Goal: Find specific page/section: Find specific page/section

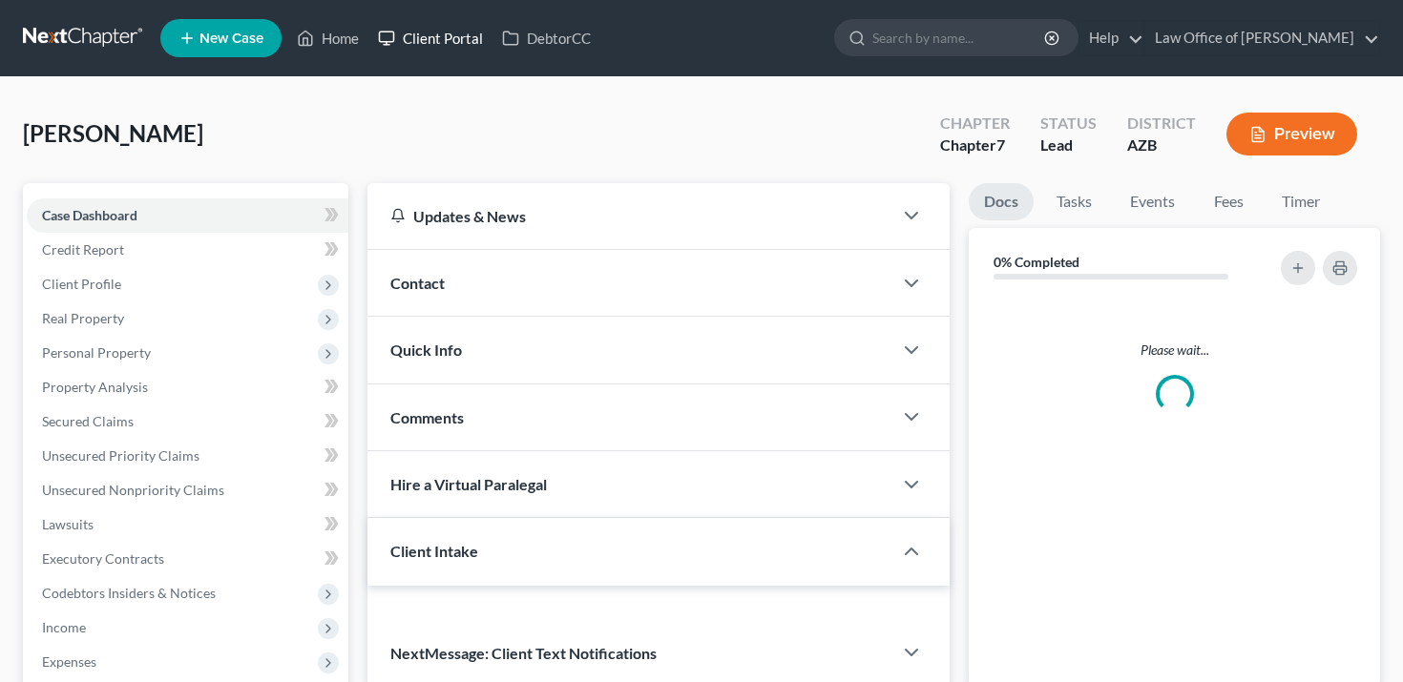
click at [430, 36] on link "Client Portal" at bounding box center [430, 38] width 124 height 34
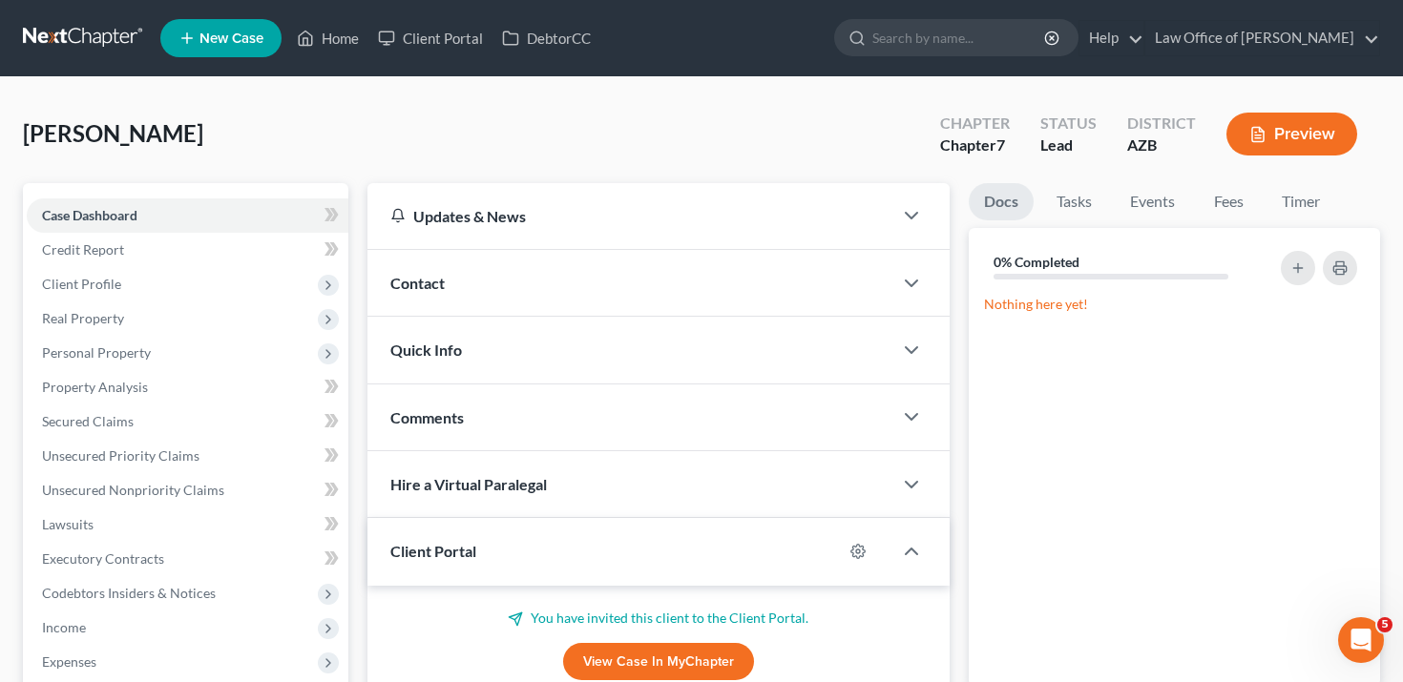
click at [66, 138] on span "[PERSON_NAME]" at bounding box center [113, 133] width 180 height 28
copy span "[PERSON_NAME]"
click at [427, 33] on link "Client Portal" at bounding box center [430, 38] width 124 height 34
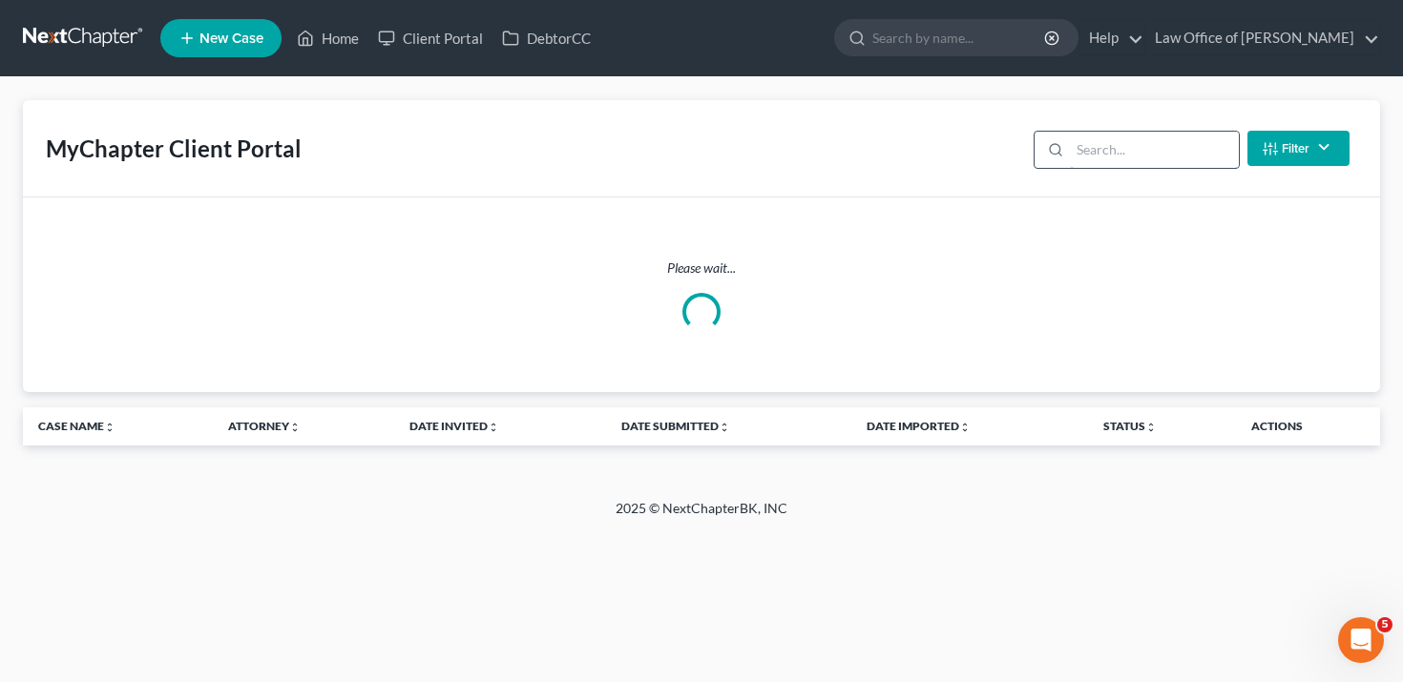
click at [1145, 156] on input "search" at bounding box center [1154, 150] width 169 height 36
paste input "[PERSON_NAME]"
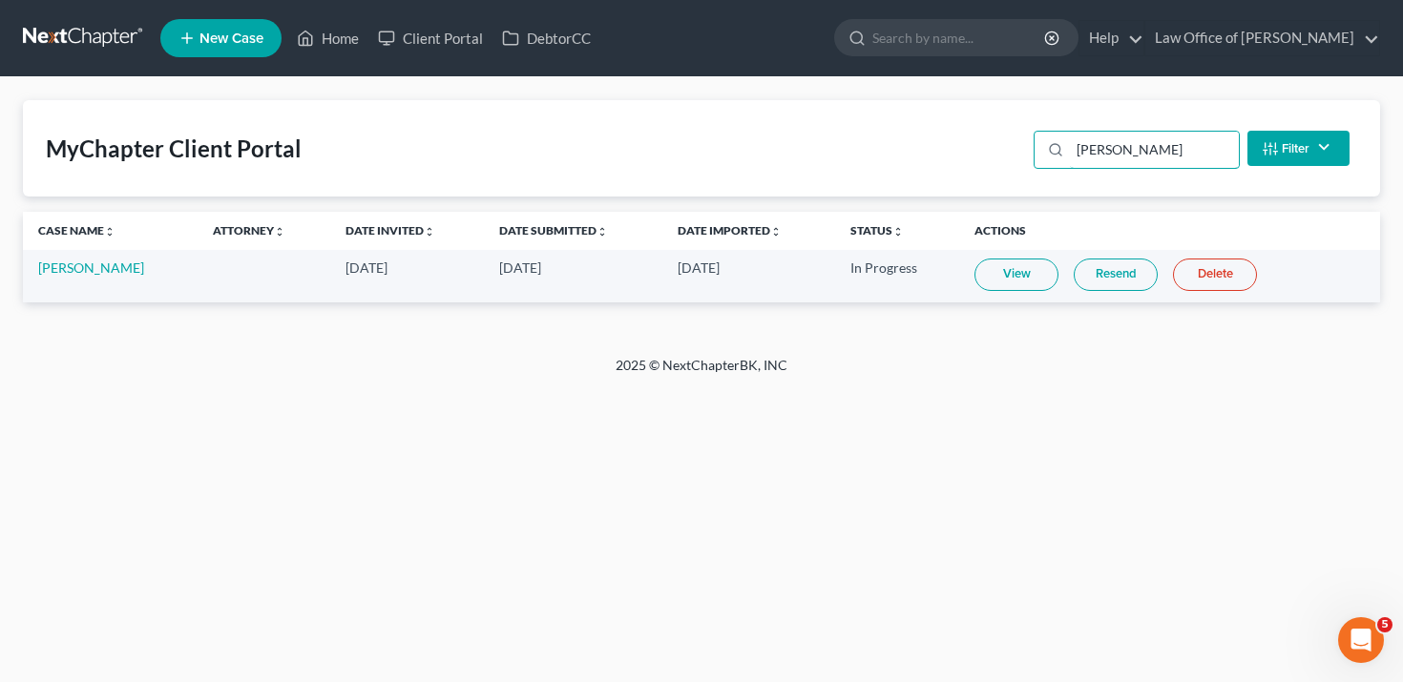
type input "[PERSON_NAME]"
click at [1314, 142] on button "Filter" at bounding box center [1298, 148] width 102 height 35
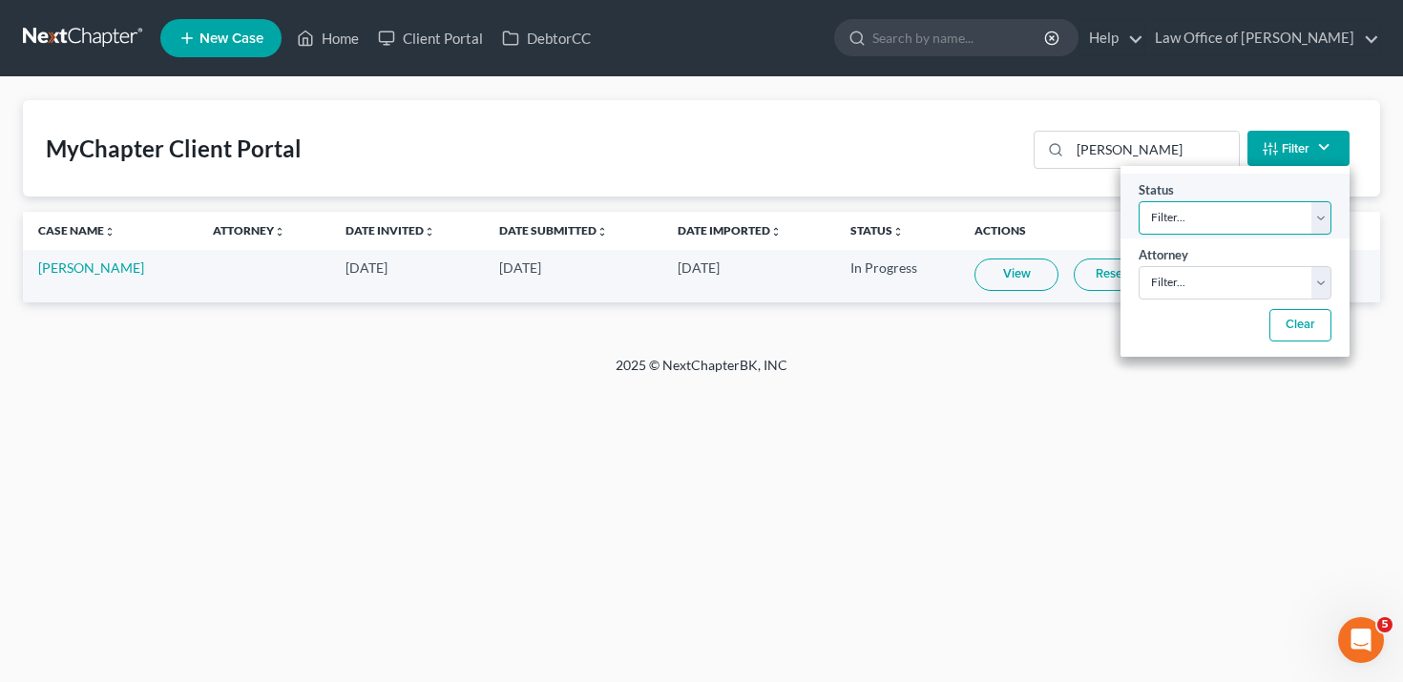
click at [1241, 215] on select "Filter... Invited In Progress Ready To Review Reviewed Imported Sent Back To De…" at bounding box center [1234, 217] width 193 height 33
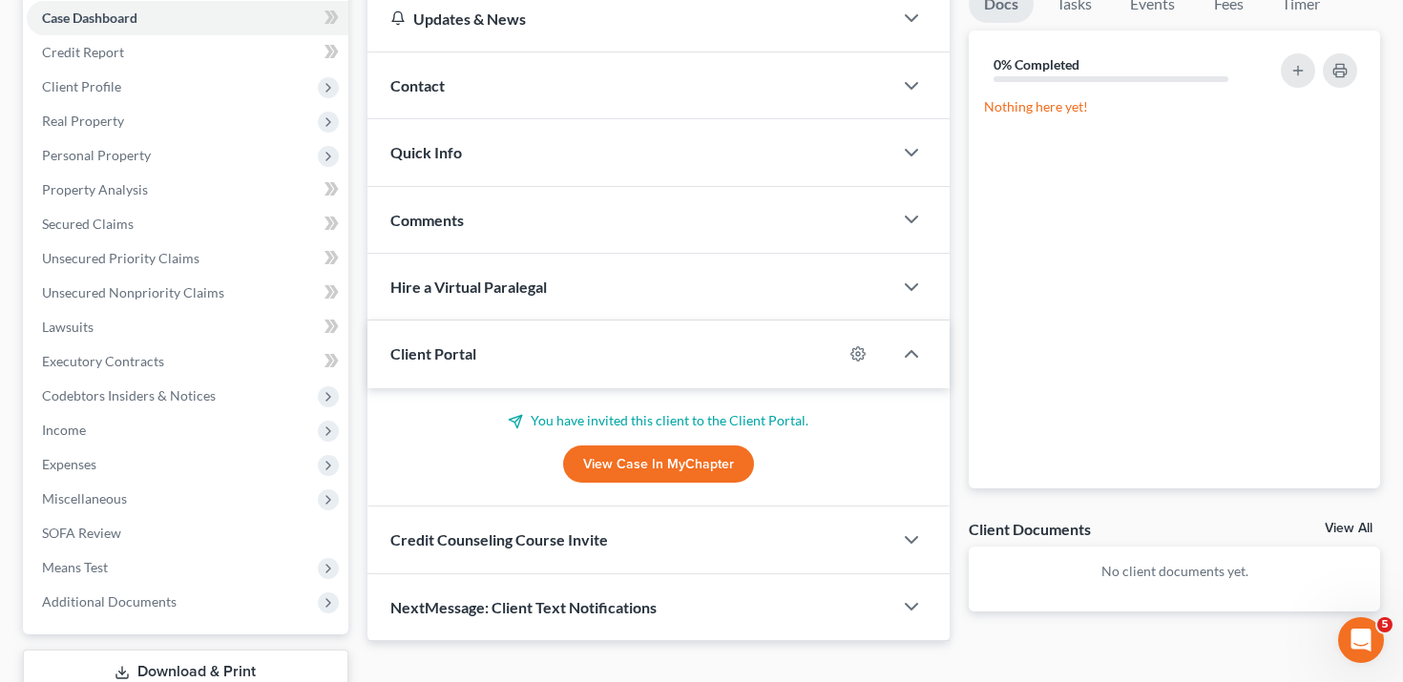
scroll to position [215, 0]
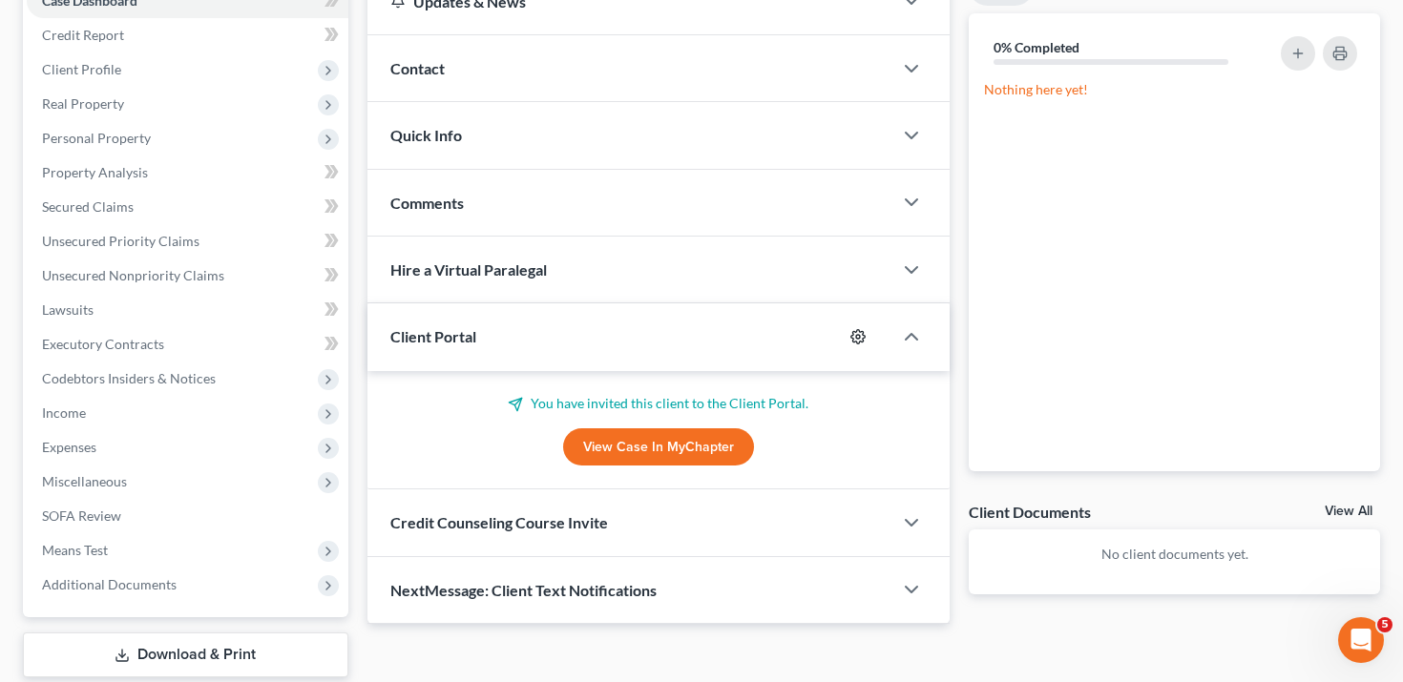
click at [852, 341] on icon "button" at bounding box center [857, 336] width 15 height 15
select select "0"
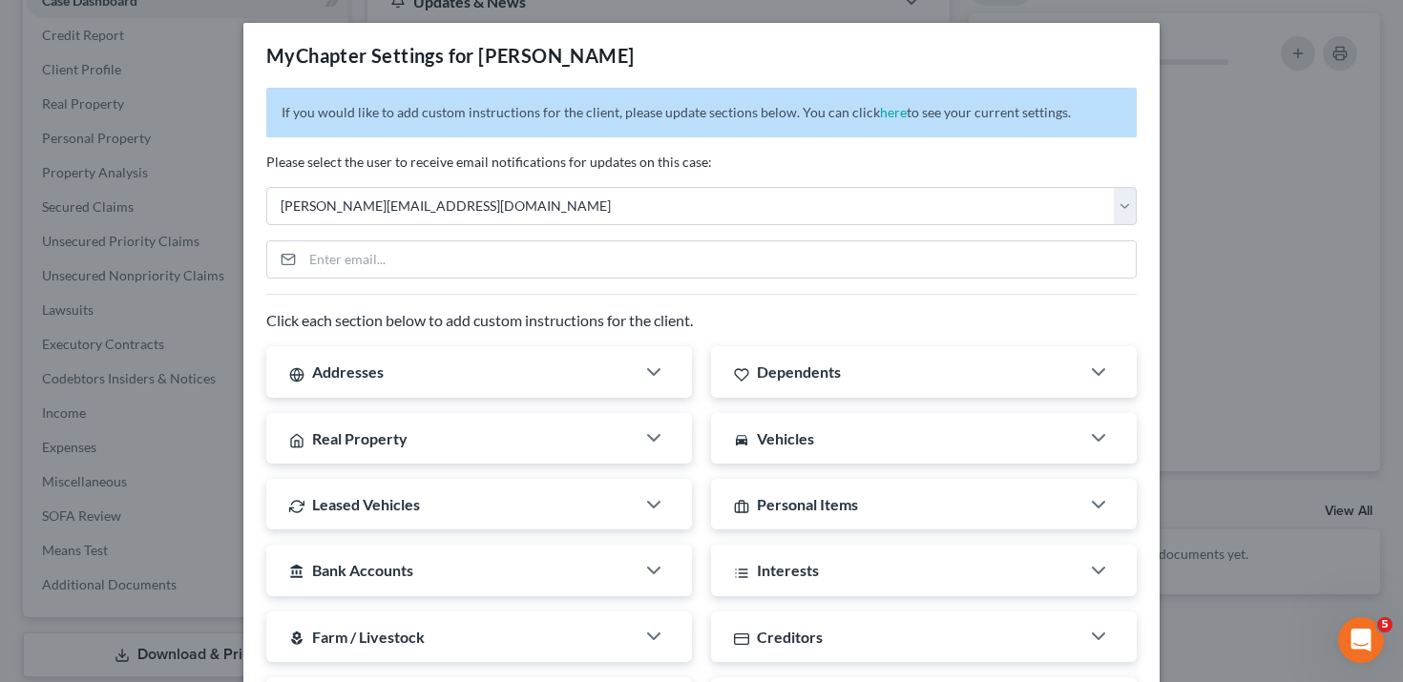
click at [1197, 118] on div "MyChapter Settings for [PERSON_NAME] If you would like to add custom instructio…" at bounding box center [701, 341] width 1403 height 682
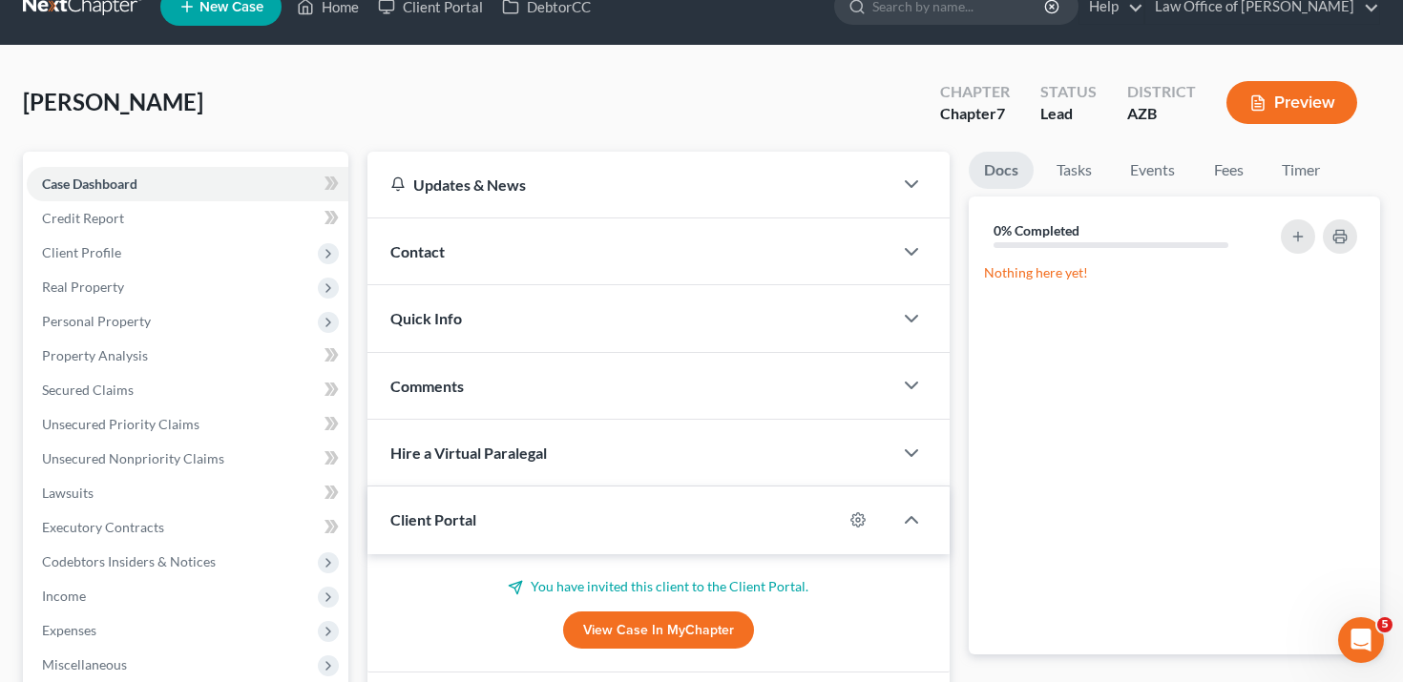
scroll to position [33, 0]
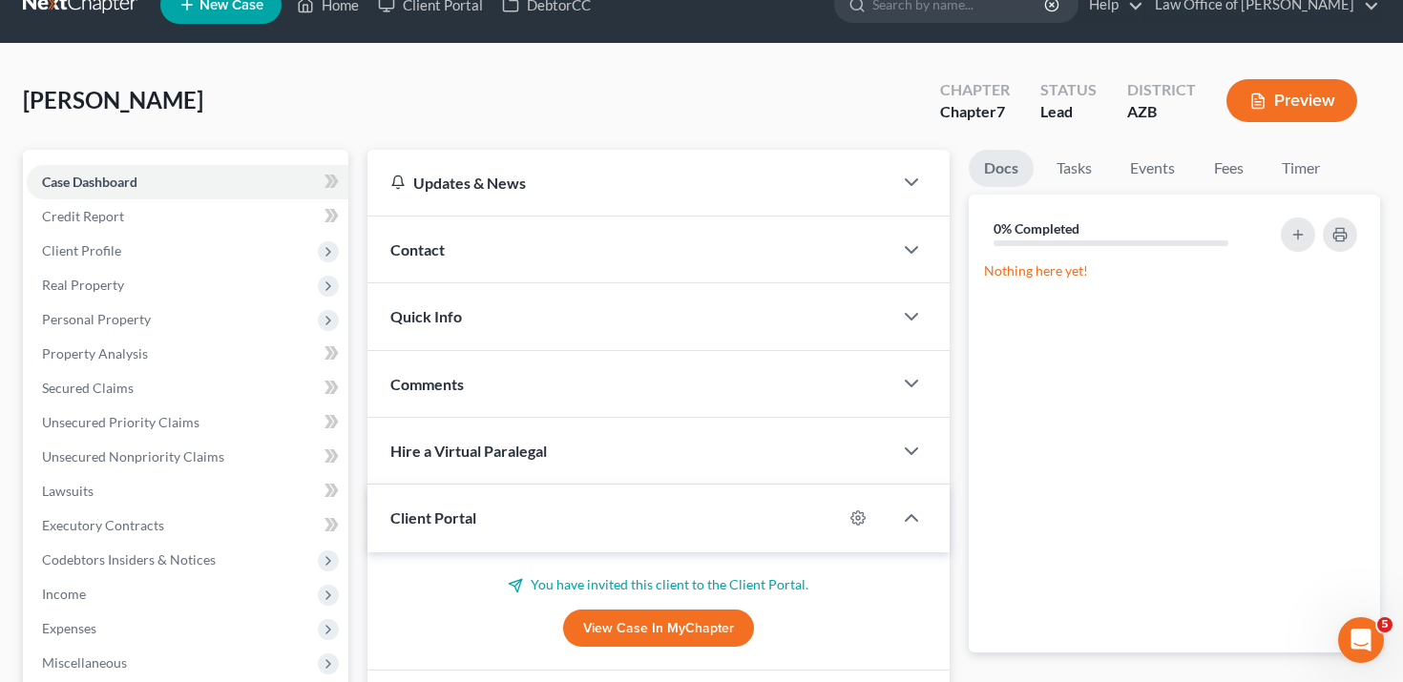
click at [797, 264] on div "Contact" at bounding box center [630, 250] width 526 height 66
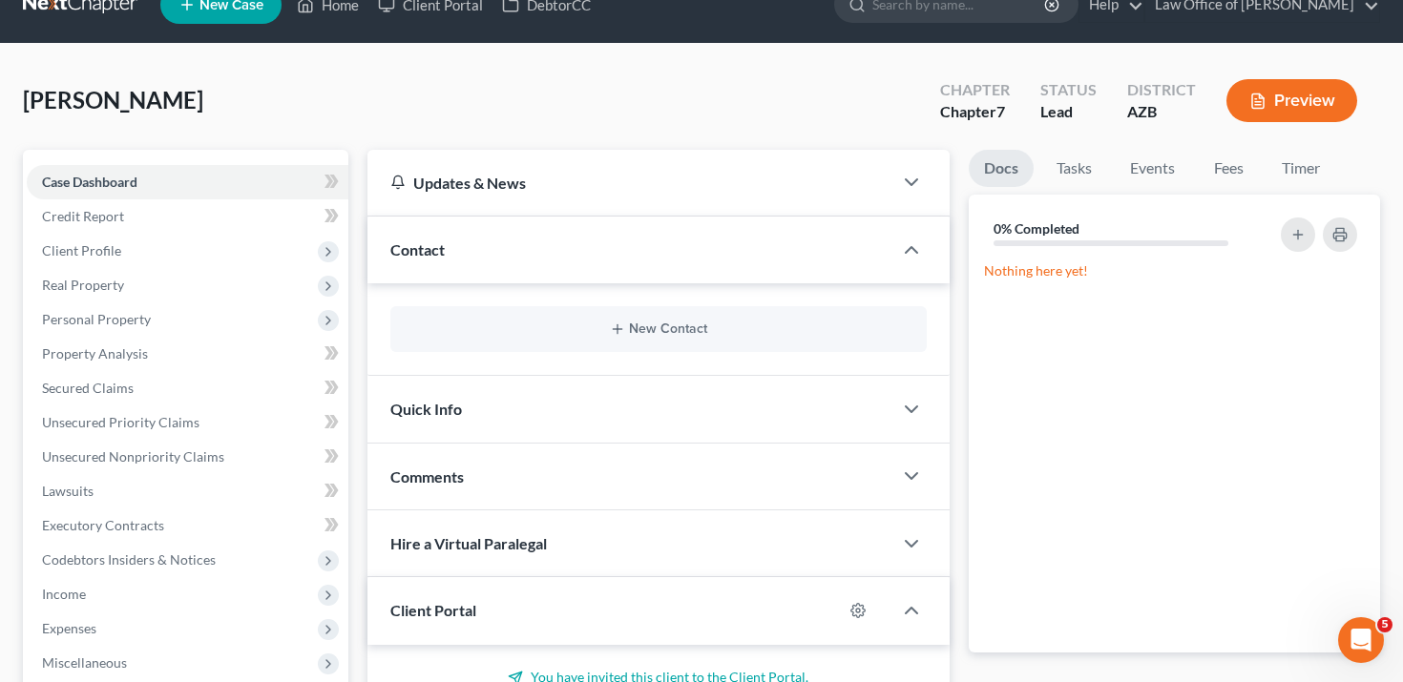
click at [797, 264] on div "Contact" at bounding box center [630, 250] width 526 height 66
